Goal: Task Accomplishment & Management: Use online tool/utility

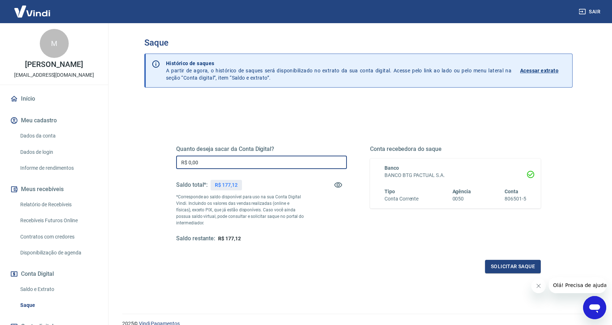
drag, startPoint x: 211, startPoint y: 164, endPoint x: 168, endPoint y: 154, distance: 43.9
click at [168, 154] on div "Quanto deseja sacar da Conta Digital? R$ 0,00 ​ Saldo total*: R$ 177,12 *Corres…" at bounding box center [358, 198] width 382 height 168
type input "R$ 177,12"
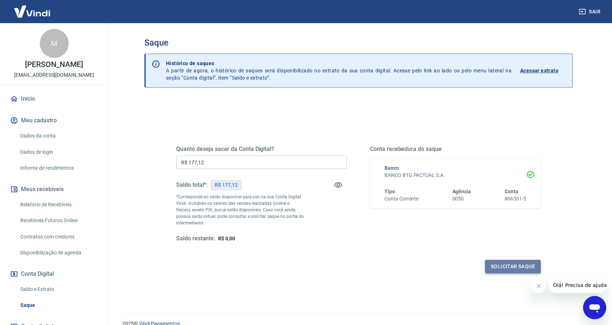
click at [506, 261] on button "Solicitar saque" at bounding box center [513, 266] width 56 height 13
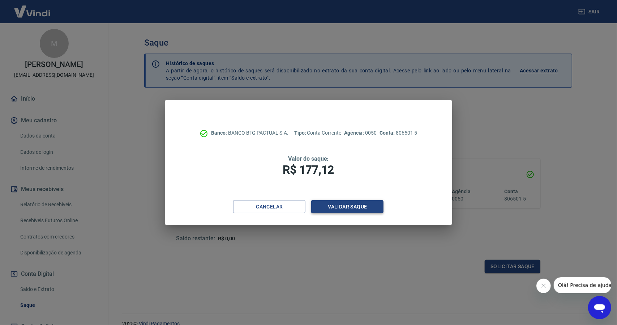
click at [355, 201] on button "Validar saque" at bounding box center [347, 206] width 72 height 13
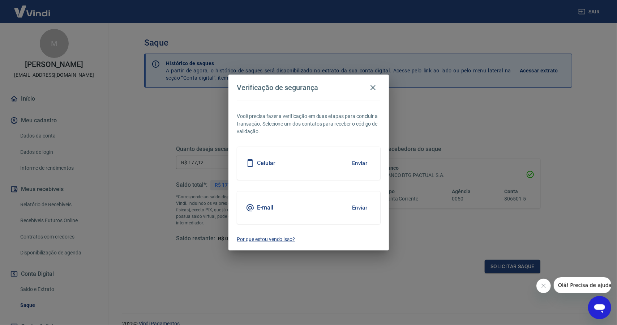
click at [352, 202] on button "Enviar" at bounding box center [359, 207] width 23 height 15
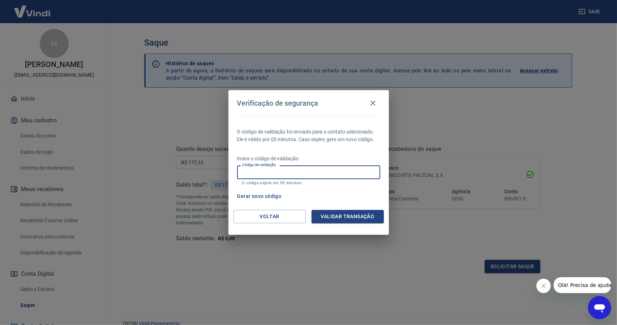
click at [310, 170] on input "Código de validação" at bounding box center [308, 171] width 143 height 13
type input "806741"
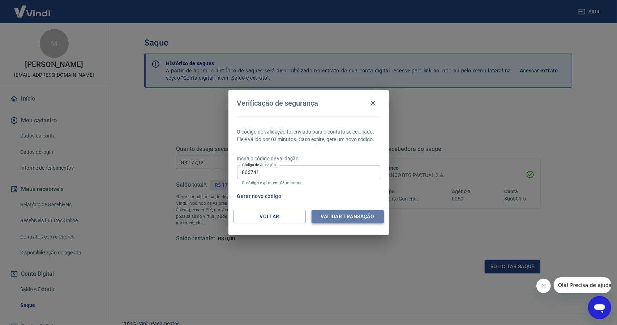
click at [349, 219] on button "Validar transação" at bounding box center [348, 216] width 72 height 13
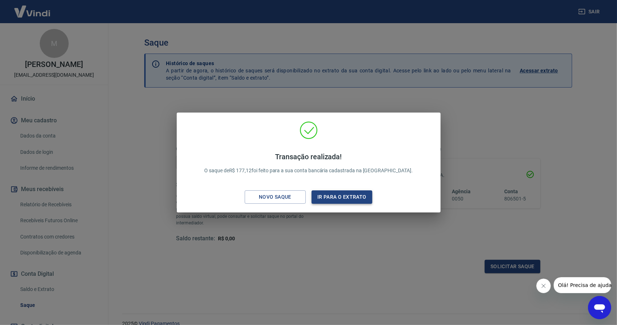
click at [347, 195] on button "Ir para o extrato" at bounding box center [342, 196] width 61 height 13
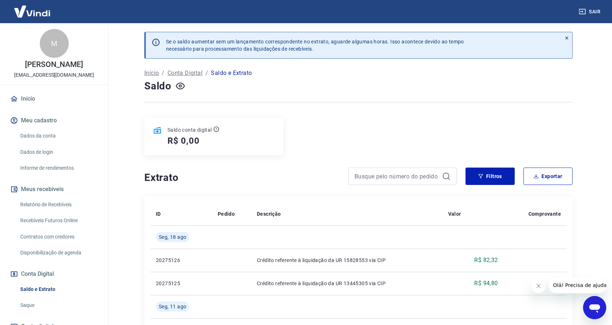
click at [25, 100] on link "Início" at bounding box center [54, 99] width 91 height 16
